Goal: Task Accomplishment & Management: Use online tool/utility

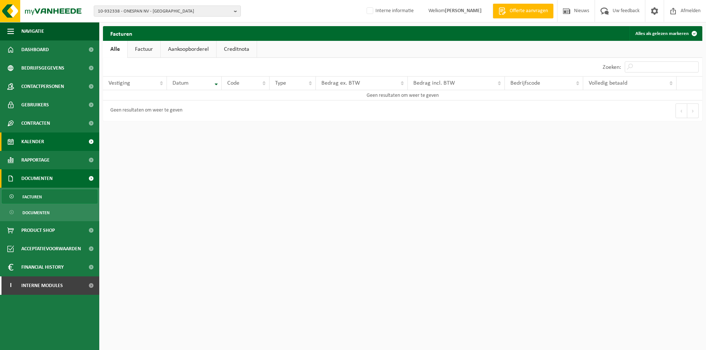
click at [39, 146] on span "Kalender" at bounding box center [32, 141] width 23 height 18
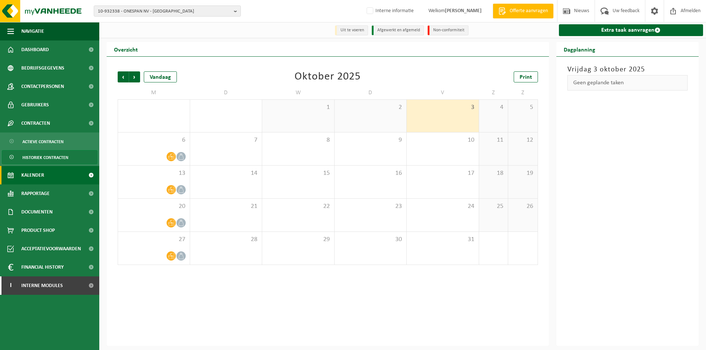
click at [53, 153] on span "Historiek contracten" at bounding box center [45, 157] width 46 height 14
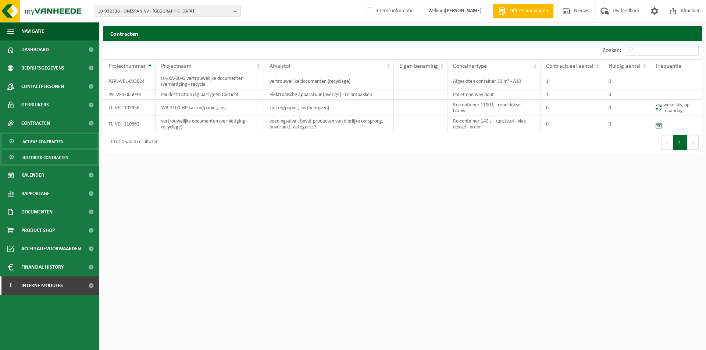
click at [40, 144] on span "Actieve contracten" at bounding box center [42, 142] width 41 height 14
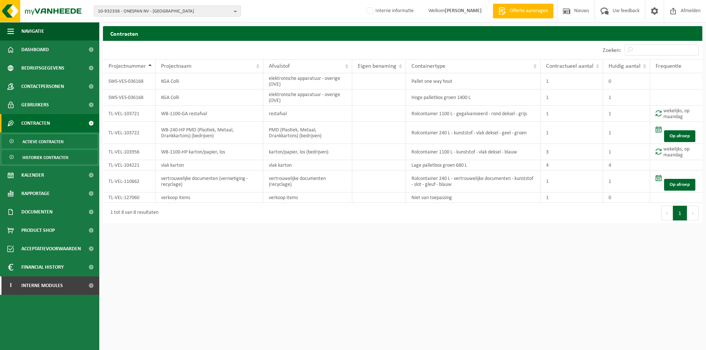
click at [41, 152] on span "Historiek contracten" at bounding box center [45, 157] width 46 height 14
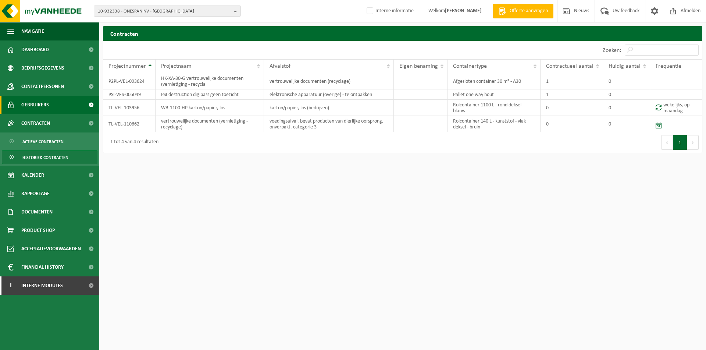
click at [45, 96] on span "Gebruikers" at bounding box center [35, 105] width 28 height 18
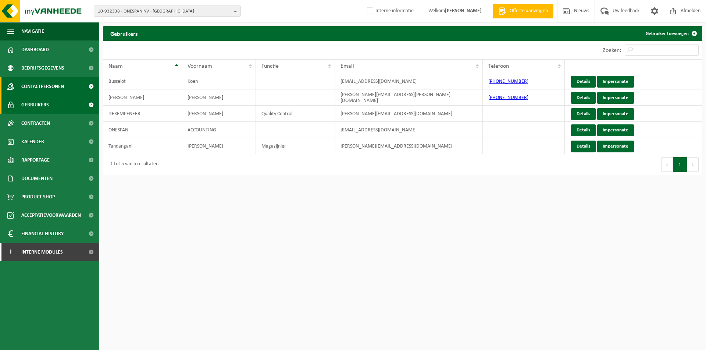
click at [43, 81] on span "Contactpersonen" at bounding box center [42, 86] width 43 height 18
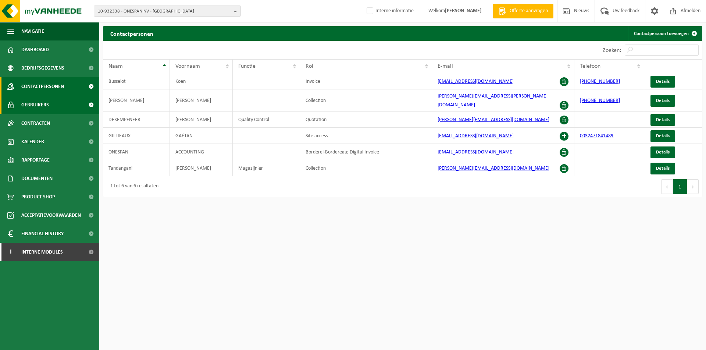
click at [48, 102] on span "Gebruikers" at bounding box center [35, 105] width 28 height 18
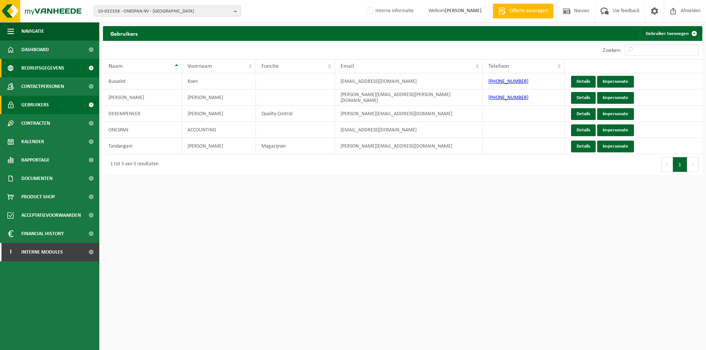
click at [32, 73] on span "Bedrijfsgegevens" at bounding box center [42, 68] width 43 height 18
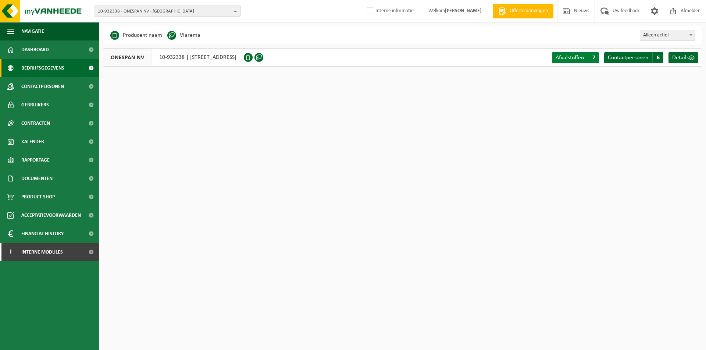
click at [565, 53] on link "Afvalstoffen A 7" at bounding box center [575, 57] width 47 height 11
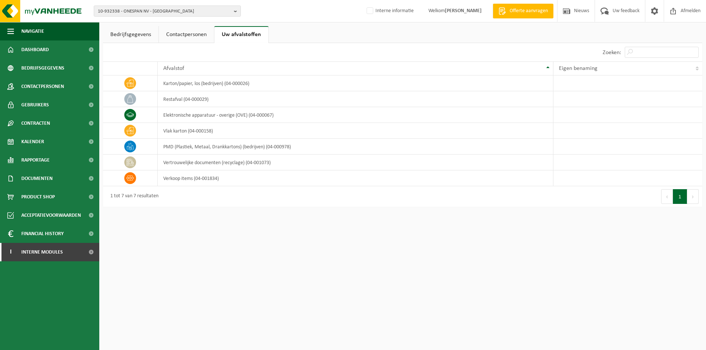
click at [169, 236] on html "10-932338 - ONESPAN NV - EREMBODEGEM 01-902885 - ONESPAN NV - DIEGEM 10-932338 …" at bounding box center [353, 175] width 706 height 350
click at [34, 106] on span "Gebruikers" at bounding box center [35, 105] width 28 height 18
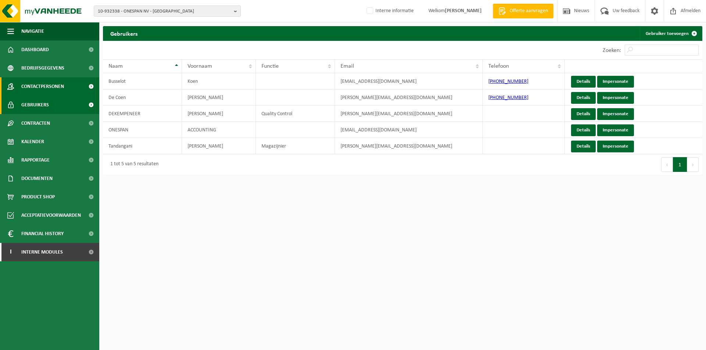
click at [56, 95] on span "Contactpersonen" at bounding box center [42, 86] width 43 height 18
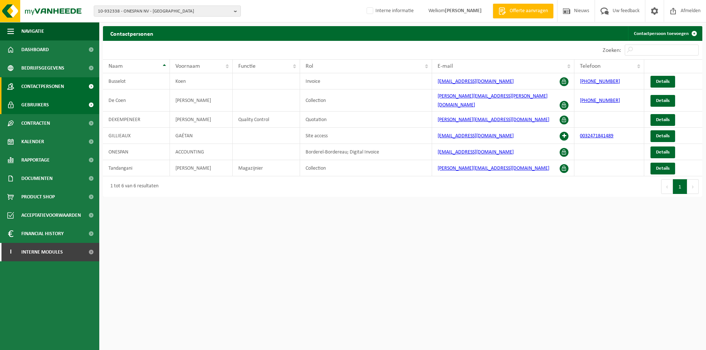
click at [48, 113] on span "Gebruikers" at bounding box center [35, 105] width 28 height 18
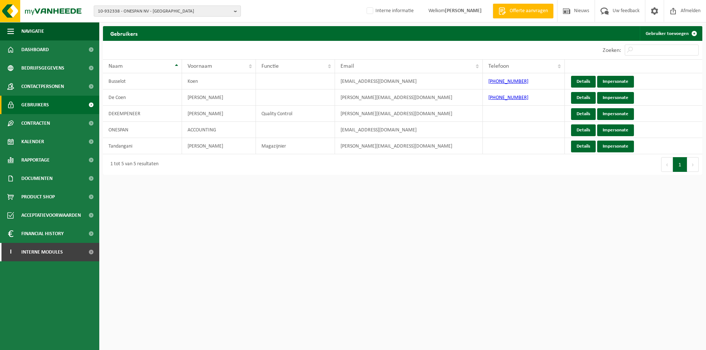
click at [212, 10] on span "10-932338 - ONESPAN NV - [GEOGRAPHIC_DATA]" at bounding box center [164, 11] width 133 height 11
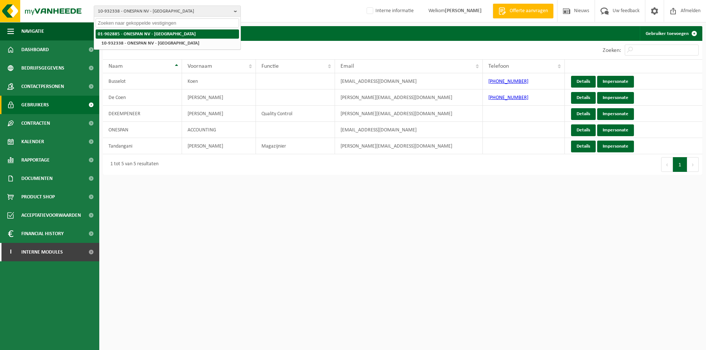
click at [138, 34] on strong "01-902885 - ONESPAN NV - [GEOGRAPHIC_DATA]" at bounding box center [147, 34] width 98 height 5
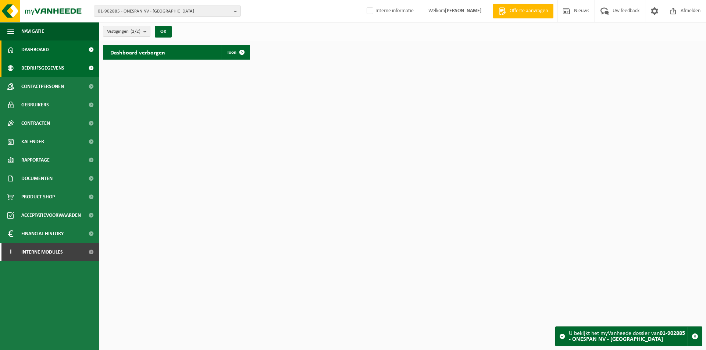
click at [47, 63] on span "Bedrijfsgegevens" at bounding box center [42, 68] width 43 height 18
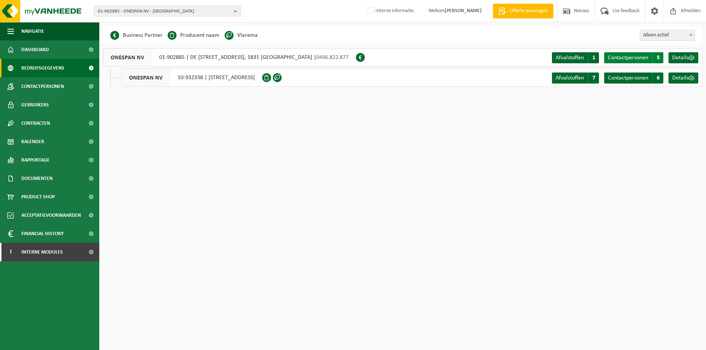
click at [631, 57] on span "Contactpersonen" at bounding box center [628, 58] width 40 height 6
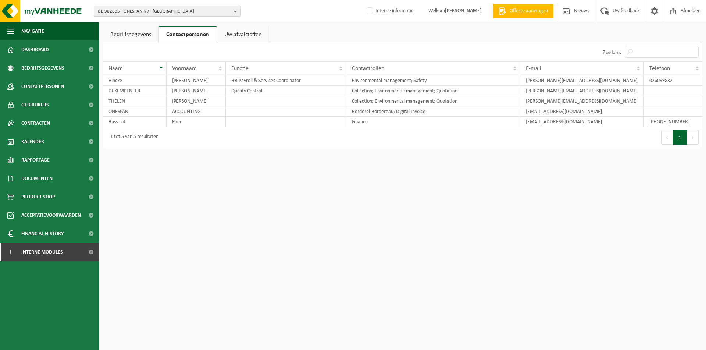
click at [125, 34] on link "Bedrijfsgegevens" at bounding box center [131, 34] width 56 height 17
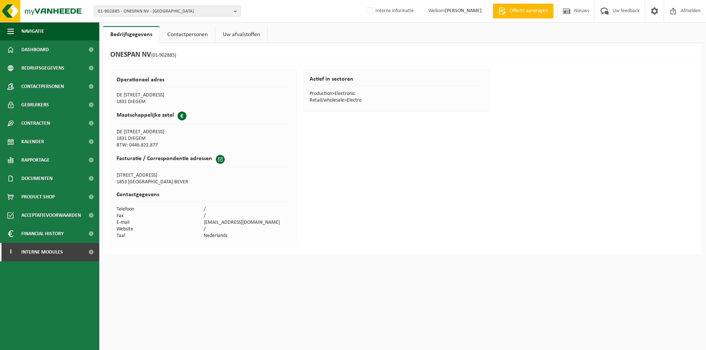
click at [184, 37] on link "Contactpersonen" at bounding box center [187, 34] width 55 height 17
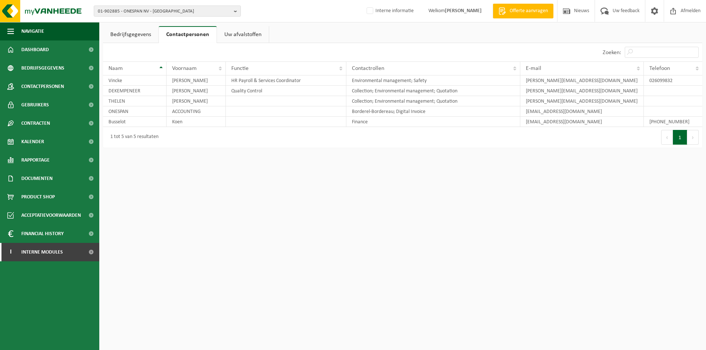
click at [133, 35] on link "Bedrijfsgegevens" at bounding box center [131, 34] width 56 height 17
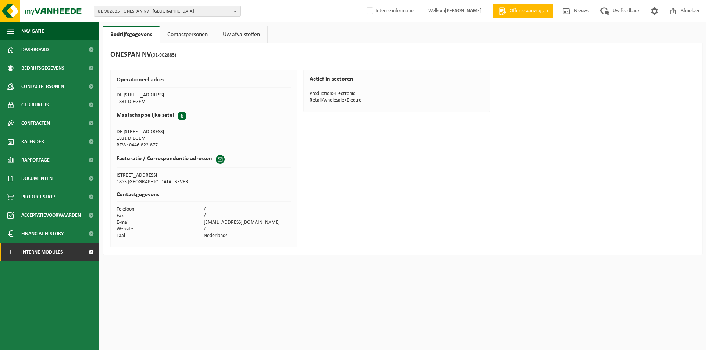
click at [46, 252] on span "Interne modules" at bounding box center [42, 252] width 42 height 18
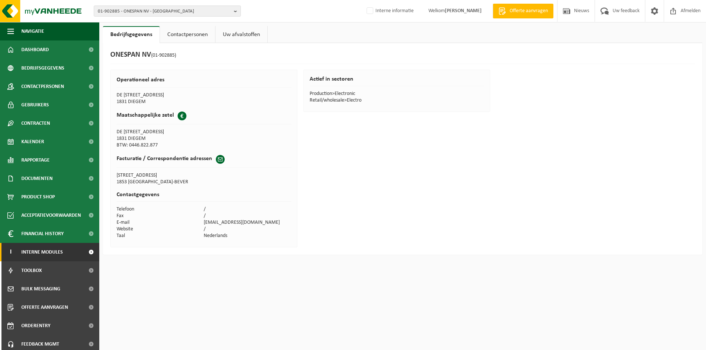
scroll to position [22, 0]
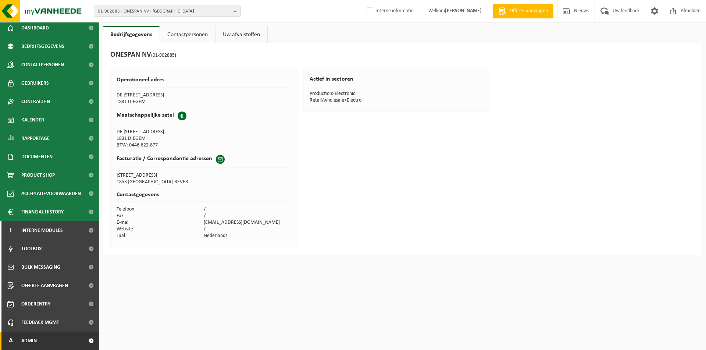
click at [32, 340] on span "Admin" at bounding box center [28, 340] width 15 height 18
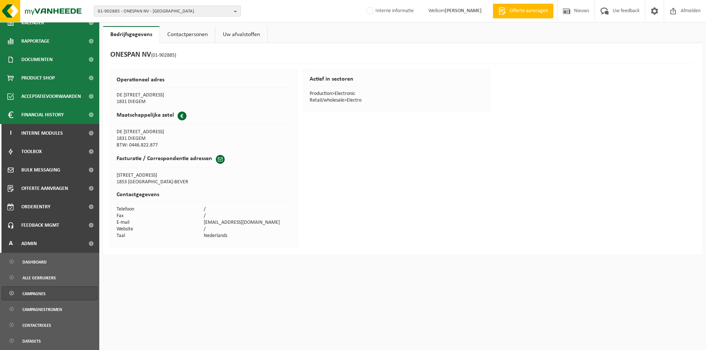
click at [22, 292] on span "Campagnes" at bounding box center [33, 293] width 23 height 14
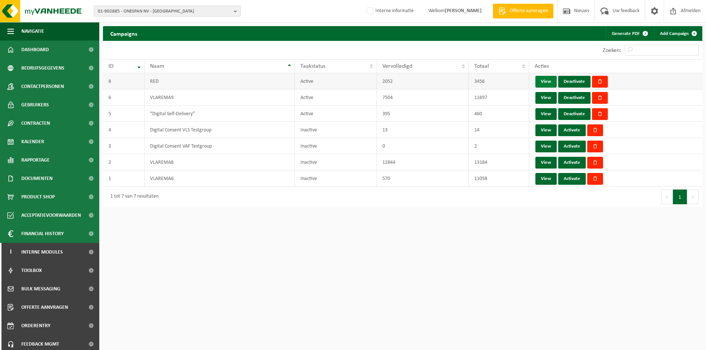
click at [545, 83] on link "View" at bounding box center [545, 82] width 21 height 12
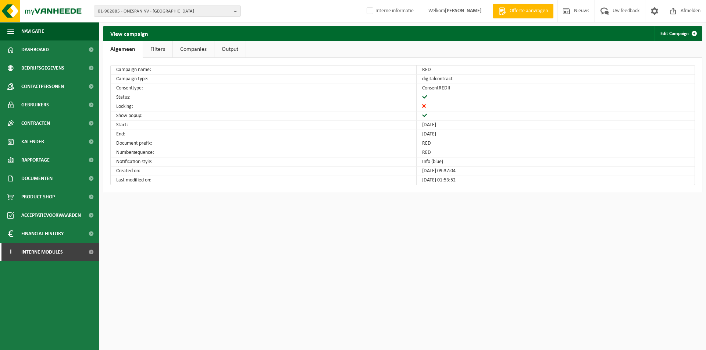
click at [154, 50] on link "Filters" at bounding box center [157, 49] width 29 height 17
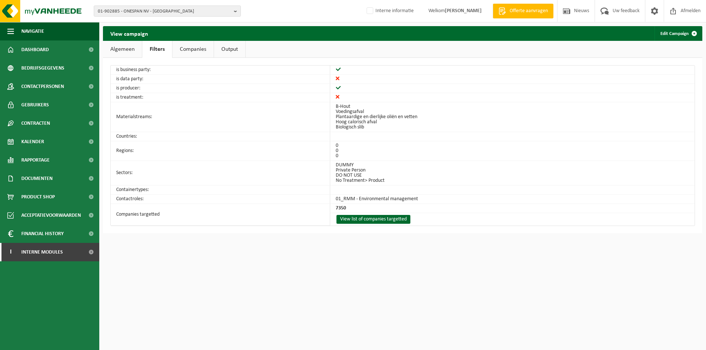
click at [194, 49] on link "Companies" at bounding box center [192, 49] width 41 height 17
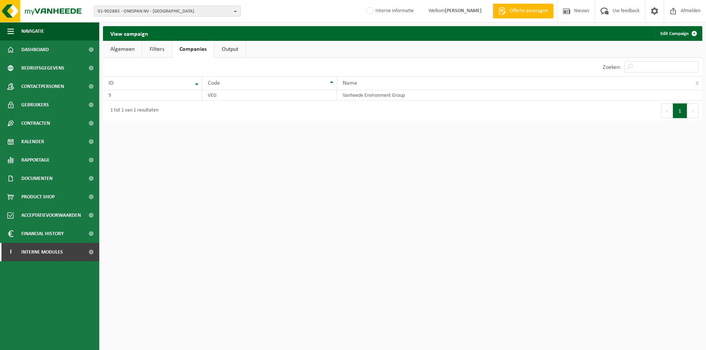
click at [230, 51] on link "Output" at bounding box center [229, 49] width 31 height 17
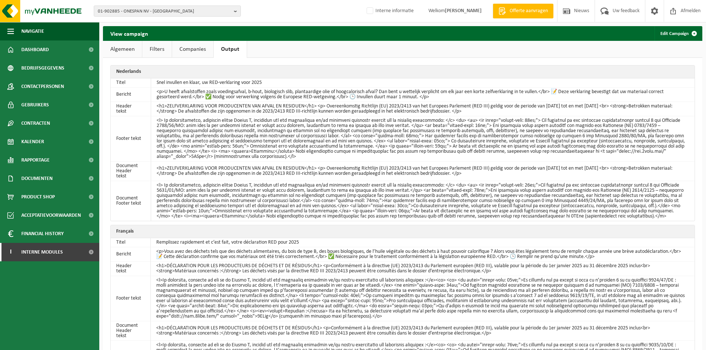
click at [127, 48] on link "Algemeen" at bounding box center [122, 49] width 39 height 17
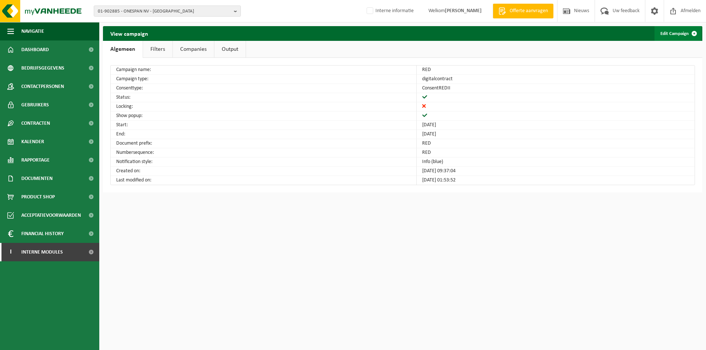
click at [677, 35] on link "Edit Campaign" at bounding box center [678, 33] width 47 height 15
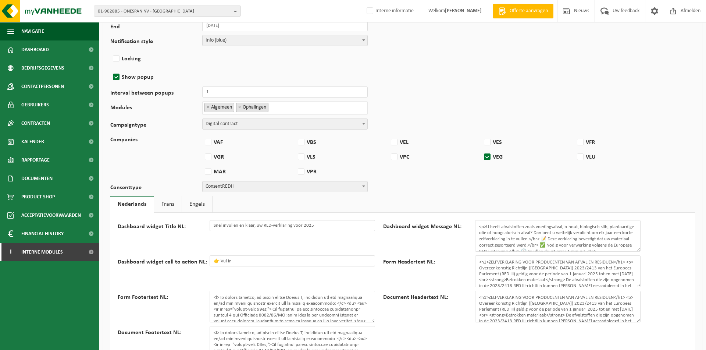
scroll to position [177, 0]
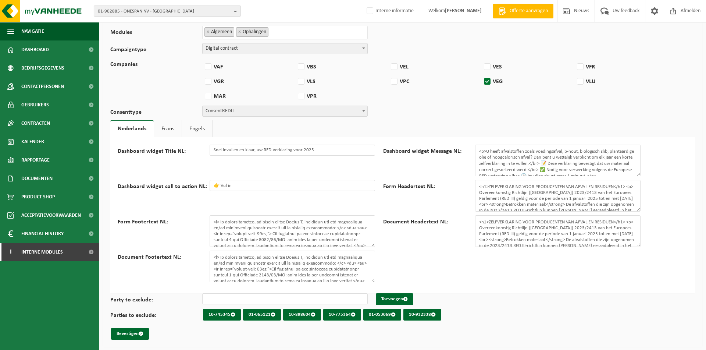
click at [171, 10] on span "01-902885 - ONESPAN NV - [GEOGRAPHIC_DATA]" at bounding box center [164, 11] width 133 height 11
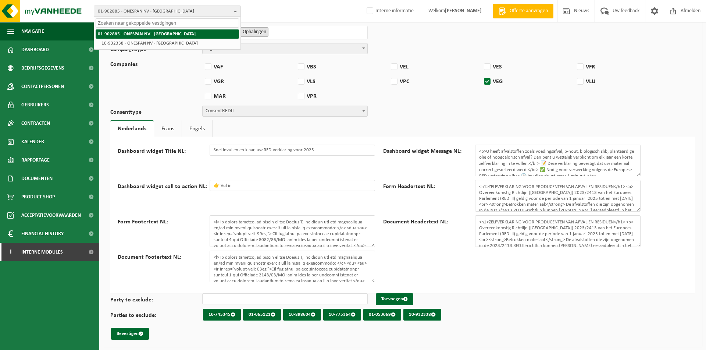
click at [133, 35] on strong "01-902885 - ONESPAN NV - [GEOGRAPHIC_DATA]" at bounding box center [147, 34] width 98 height 5
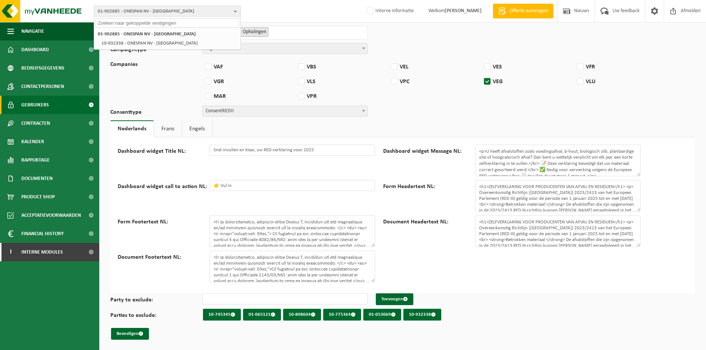
click at [49, 102] on link "Gebruikers" at bounding box center [49, 105] width 99 height 18
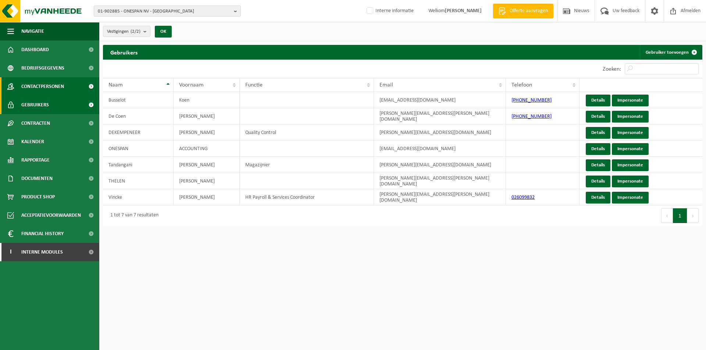
click at [51, 89] on span "Contactpersonen" at bounding box center [42, 86] width 43 height 18
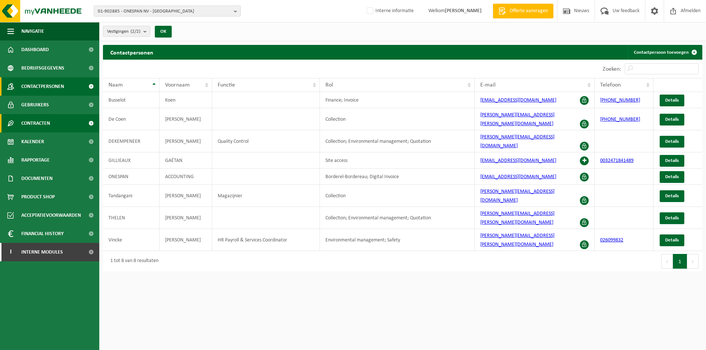
click at [40, 124] on span "Contracten" at bounding box center [35, 123] width 29 height 18
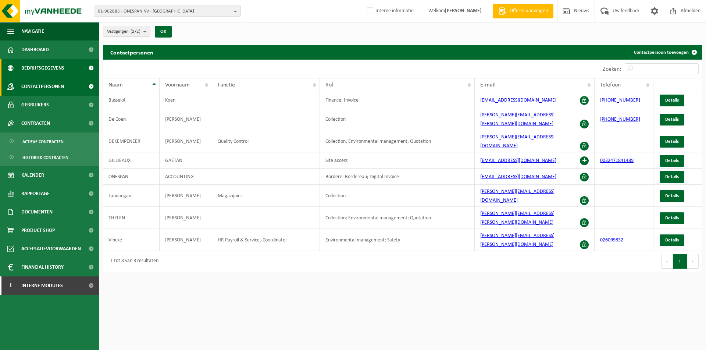
click at [47, 60] on span "Bedrijfsgegevens" at bounding box center [42, 68] width 43 height 18
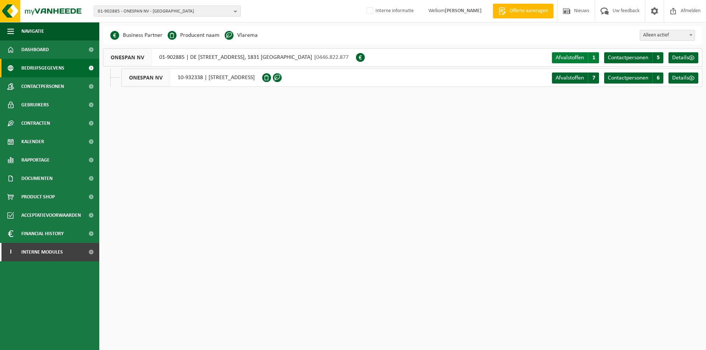
click at [573, 56] on span "Afvalstoffen" at bounding box center [570, 58] width 28 height 6
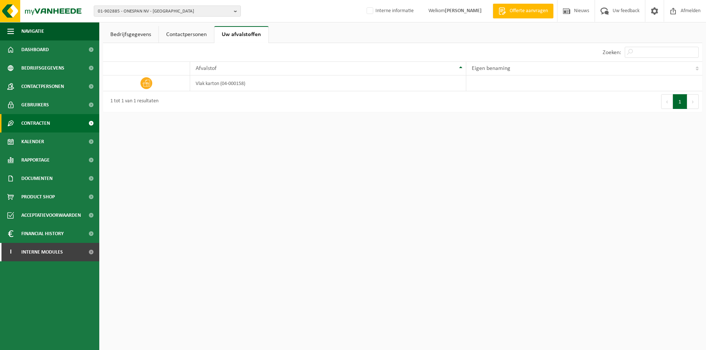
click at [34, 127] on span "Contracten" at bounding box center [35, 123] width 29 height 18
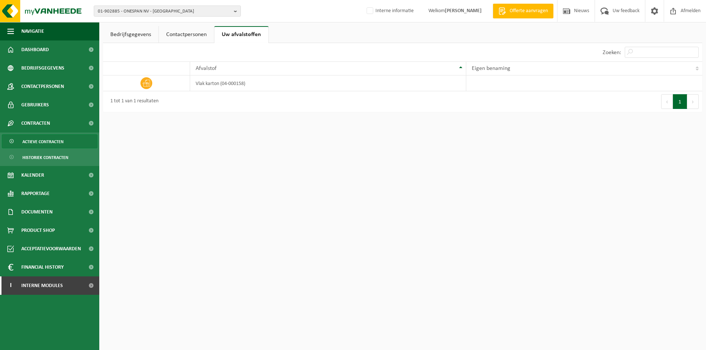
click at [39, 142] on span "Actieve contracten" at bounding box center [42, 142] width 41 height 14
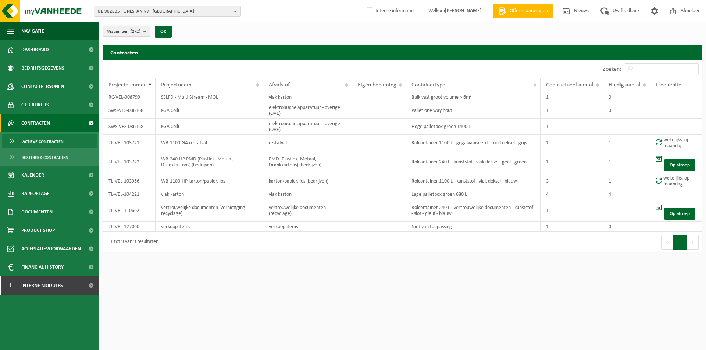
click at [136, 32] on count "(2/2)" at bounding box center [136, 31] width 10 height 5
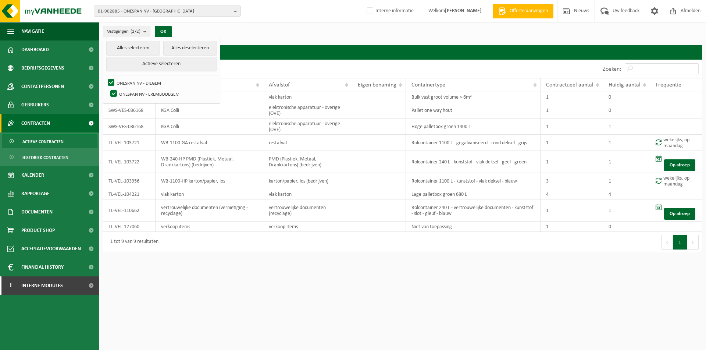
click at [107, 99] on ul "Alles selecteren Alles deselecteren Actieve selecteren ONESPAN NV - DIEGEM ONES…" at bounding box center [161, 70] width 117 height 66
click at [115, 93] on label "ONESPAN NV - EREMBODEGEM" at bounding box center [163, 93] width 108 height 11
click at [108, 88] on input "ONESPAN NV - EREMBODEGEM" at bounding box center [107, 88] width 0 height 0
checkbox input "false"
click at [164, 32] on button "OK" at bounding box center [163, 32] width 17 height 12
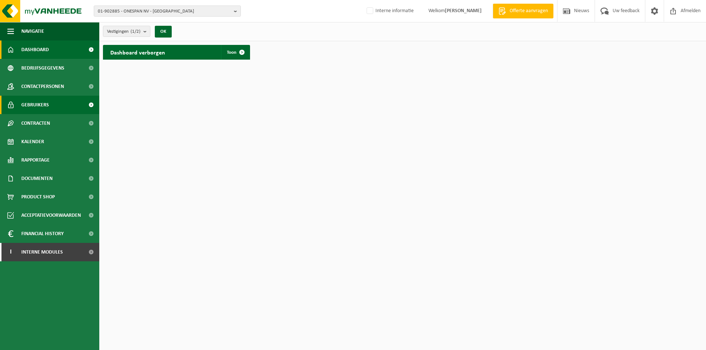
click at [35, 105] on span "Gebruikers" at bounding box center [35, 105] width 28 height 18
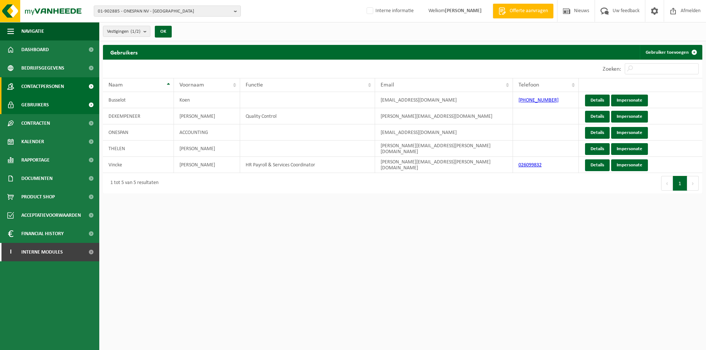
click at [32, 85] on span "Contactpersonen" at bounding box center [42, 86] width 43 height 18
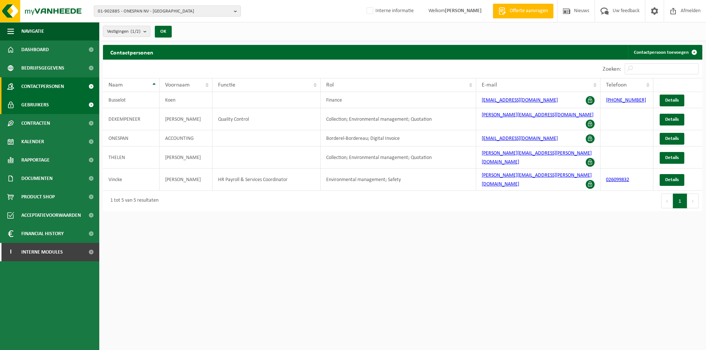
click at [37, 103] on span "Gebruikers" at bounding box center [35, 105] width 28 height 18
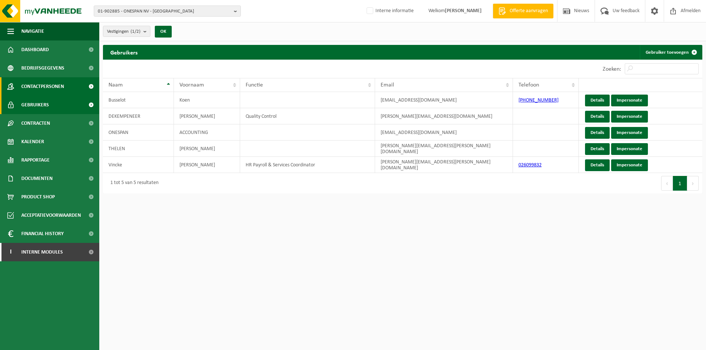
click at [47, 83] on span "Contactpersonen" at bounding box center [42, 86] width 43 height 18
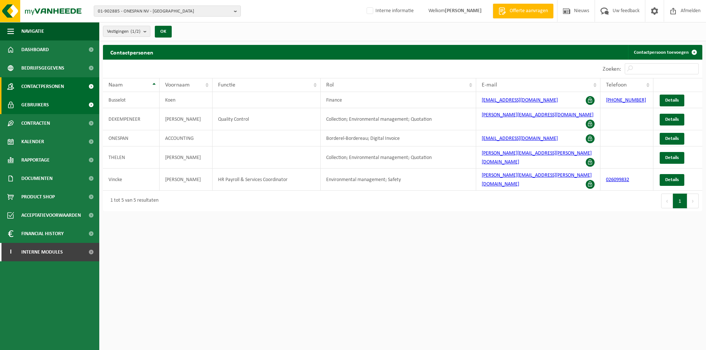
click at [29, 106] on span "Gebruikers" at bounding box center [35, 105] width 28 height 18
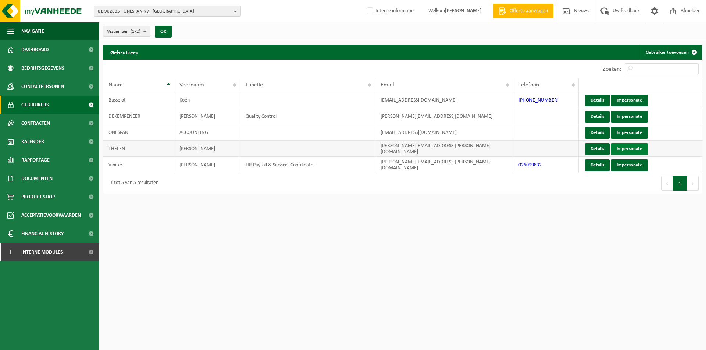
click at [623, 150] on link "Impersonate" at bounding box center [629, 149] width 37 height 12
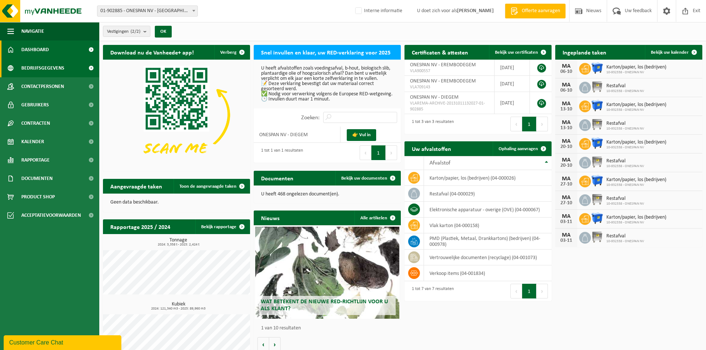
click at [44, 68] on span "Bedrijfsgegevens" at bounding box center [42, 68] width 43 height 18
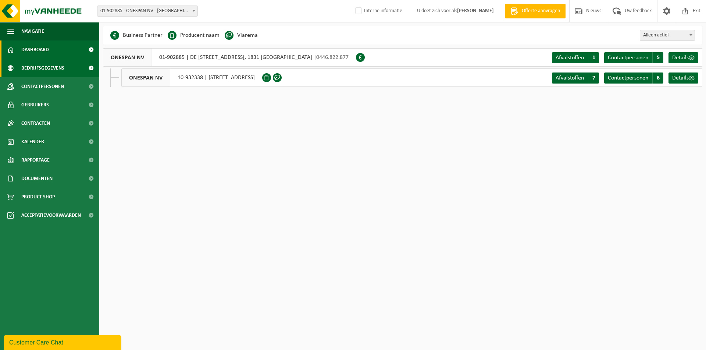
click at [44, 53] on span "Dashboard" at bounding box center [35, 49] width 28 height 18
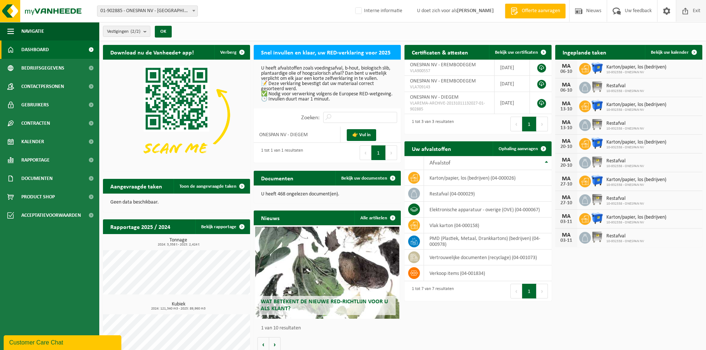
click at [691, 15] on span "Exit" at bounding box center [696, 11] width 11 height 22
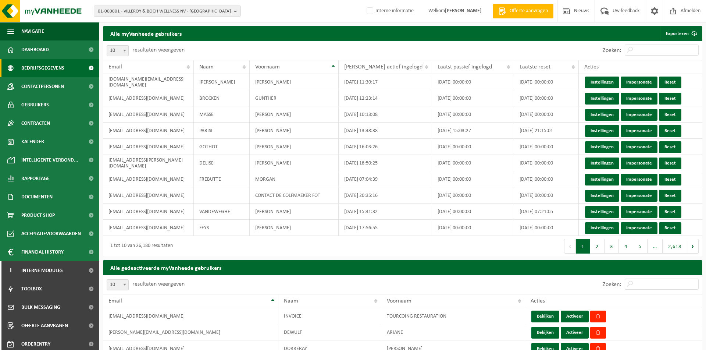
click at [44, 61] on span "Bedrijfsgegevens" at bounding box center [42, 68] width 43 height 18
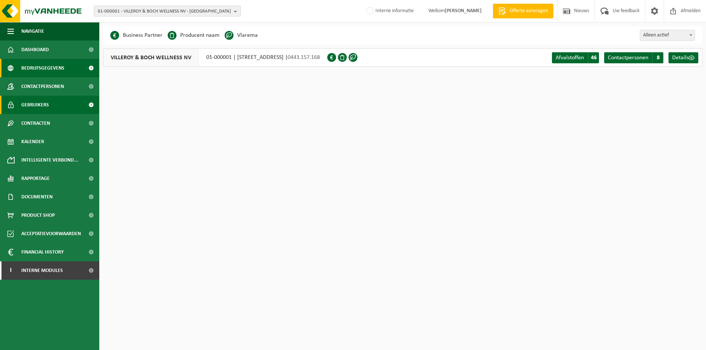
click at [29, 109] on span "Gebruikers" at bounding box center [35, 105] width 28 height 18
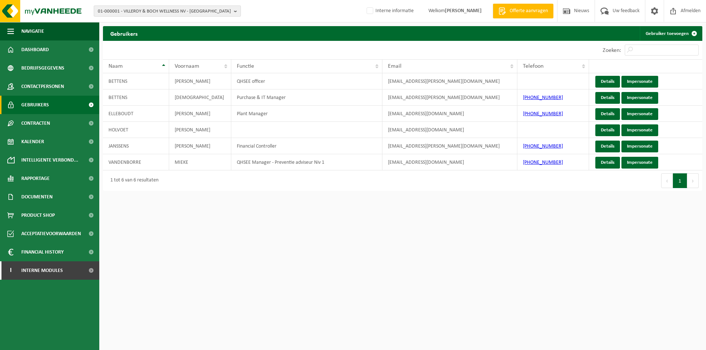
click at [198, 7] on span "01-000001 - VILLEROY & BOCH WELLNESS NV - [GEOGRAPHIC_DATA]" at bounding box center [164, 11] width 133 height 11
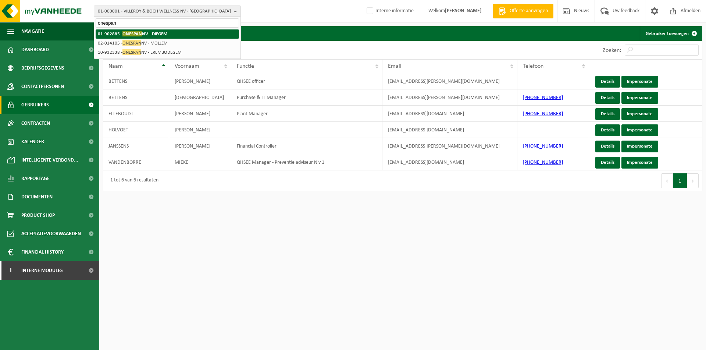
type input "onespan"
click at [161, 34] on strong "01-902885 - ONESPAN NV - [GEOGRAPHIC_DATA]" at bounding box center [133, 34] width 70 height 6
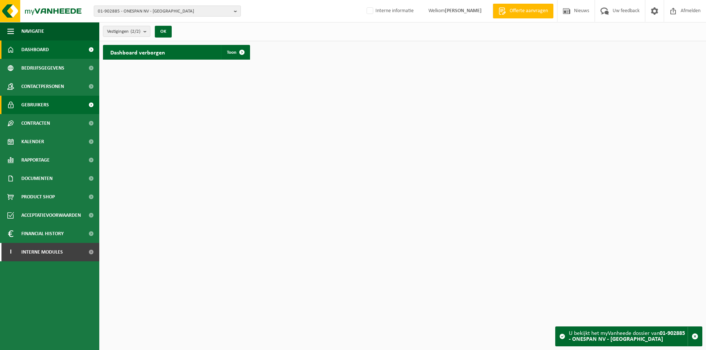
click at [36, 102] on span "Gebruikers" at bounding box center [35, 105] width 28 height 18
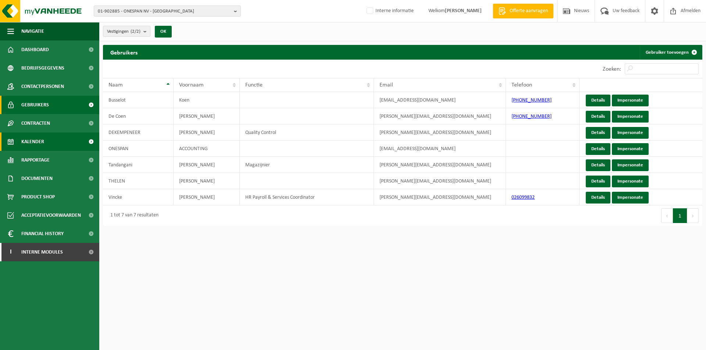
click at [31, 141] on span "Kalender" at bounding box center [32, 141] width 23 height 18
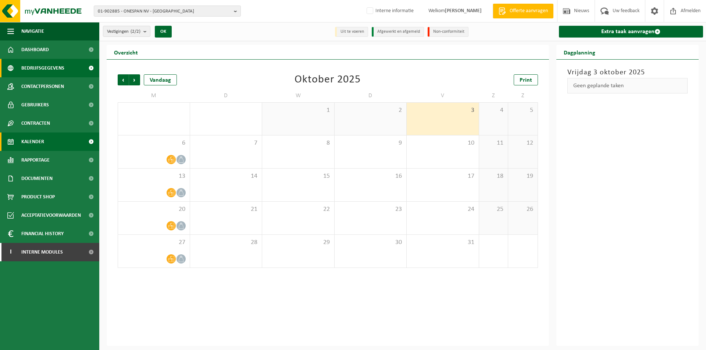
click at [49, 68] on span "Bedrijfsgegevens" at bounding box center [42, 68] width 43 height 18
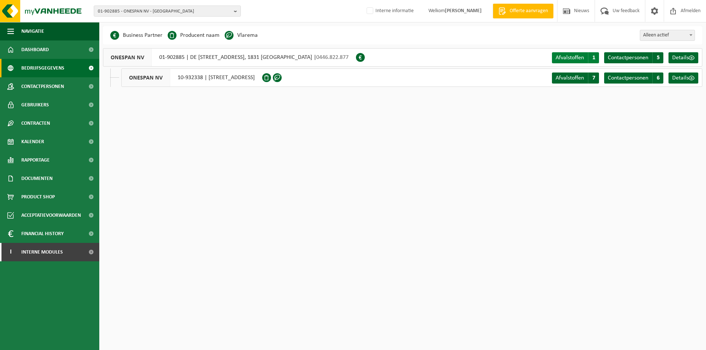
click at [562, 58] on span "Afvalstoffen" at bounding box center [570, 58] width 28 height 6
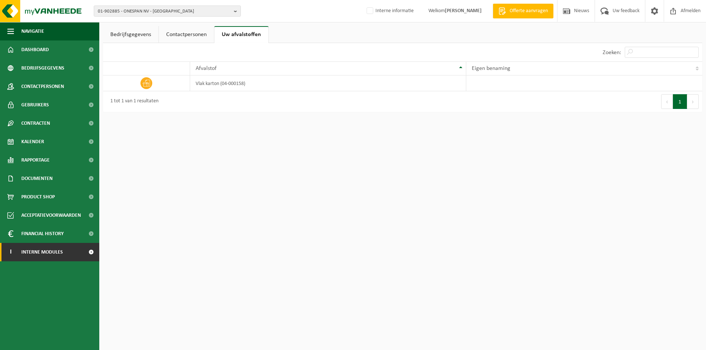
click at [54, 248] on span "Interne modules" at bounding box center [42, 252] width 42 height 18
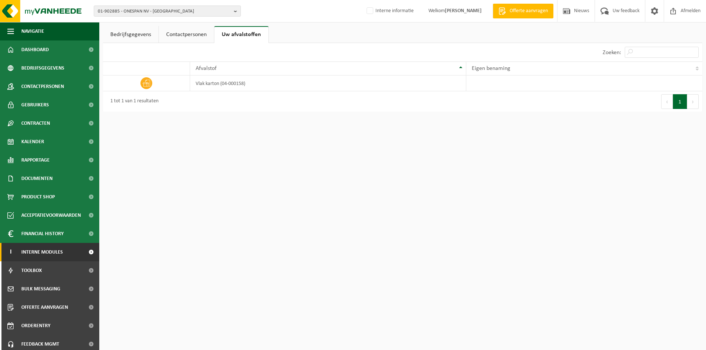
scroll to position [22, 0]
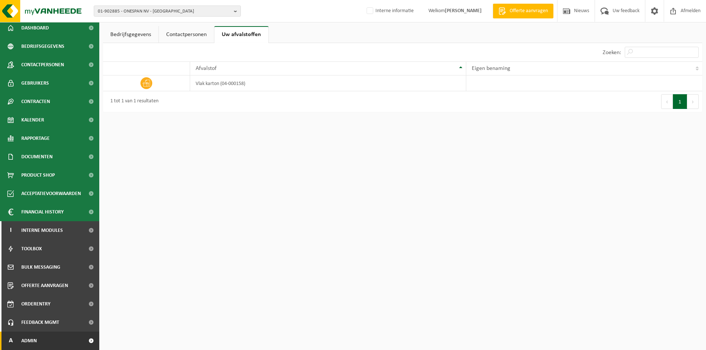
click at [37, 337] on span "Admin" at bounding box center [28, 340] width 15 height 18
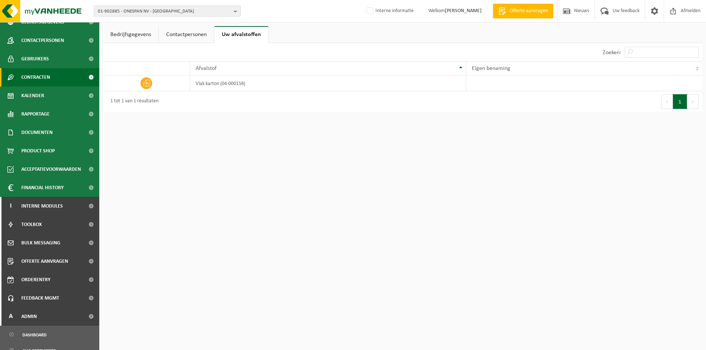
scroll to position [0, 0]
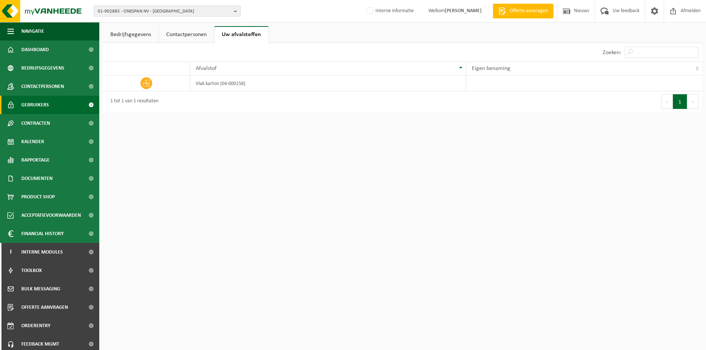
click at [42, 104] on span "Gebruikers" at bounding box center [35, 105] width 28 height 18
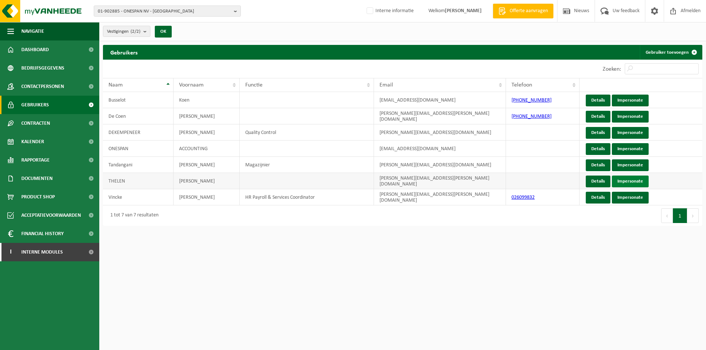
click at [625, 181] on link "Impersonate" at bounding box center [630, 181] width 37 height 12
